Goal: Information Seeking & Learning: Learn about a topic

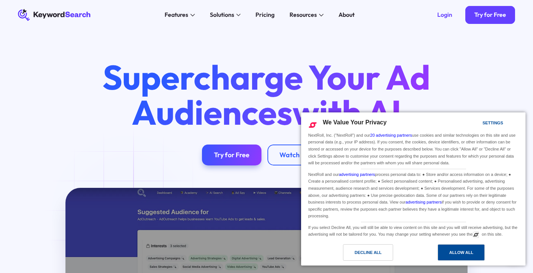
click at [458, 245] on div "Allow All" at bounding box center [461, 253] width 47 height 16
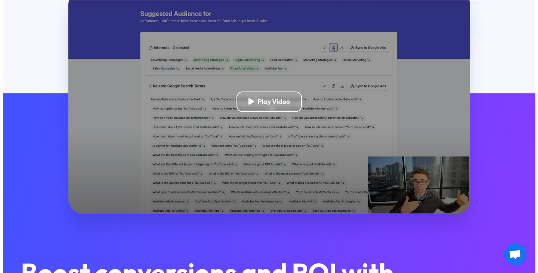
scroll to position [199, 0]
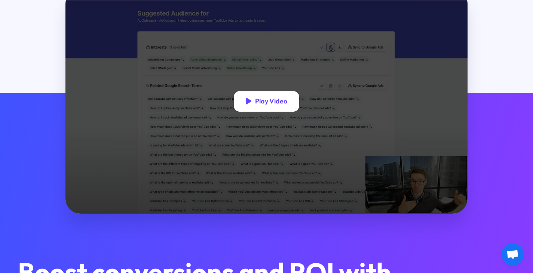
click at [286, 105] on div "Play Video" at bounding box center [271, 101] width 32 height 8
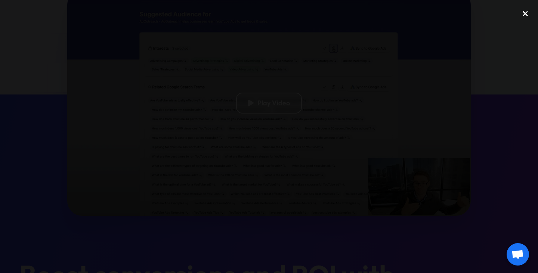
click at [524, 17] on div "close lightbox" at bounding box center [525, 14] width 25 height 16
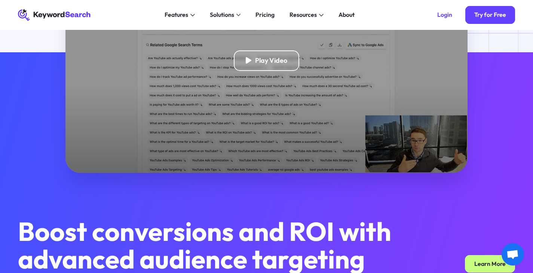
scroll to position [0, 0]
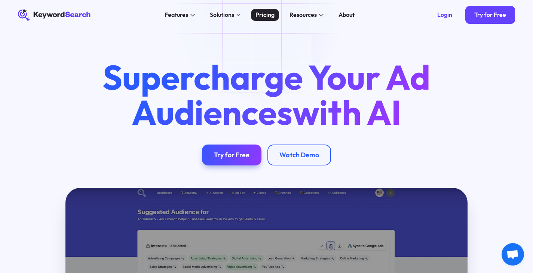
click at [270, 20] on link "Pricing" at bounding box center [265, 15] width 28 height 12
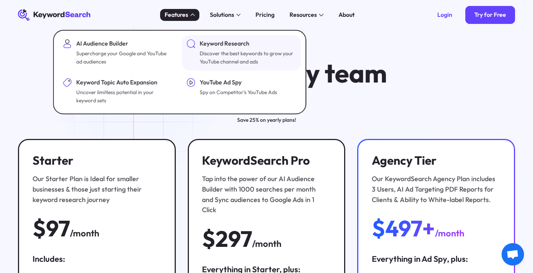
click at [272, 53] on div "Discover the best keywords to grow your YouTube channel and ads" at bounding box center [247, 58] width 95 height 16
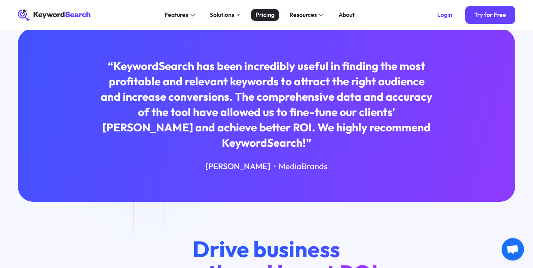
scroll to position [240, 0]
